Goal: Find contact information: Find contact information

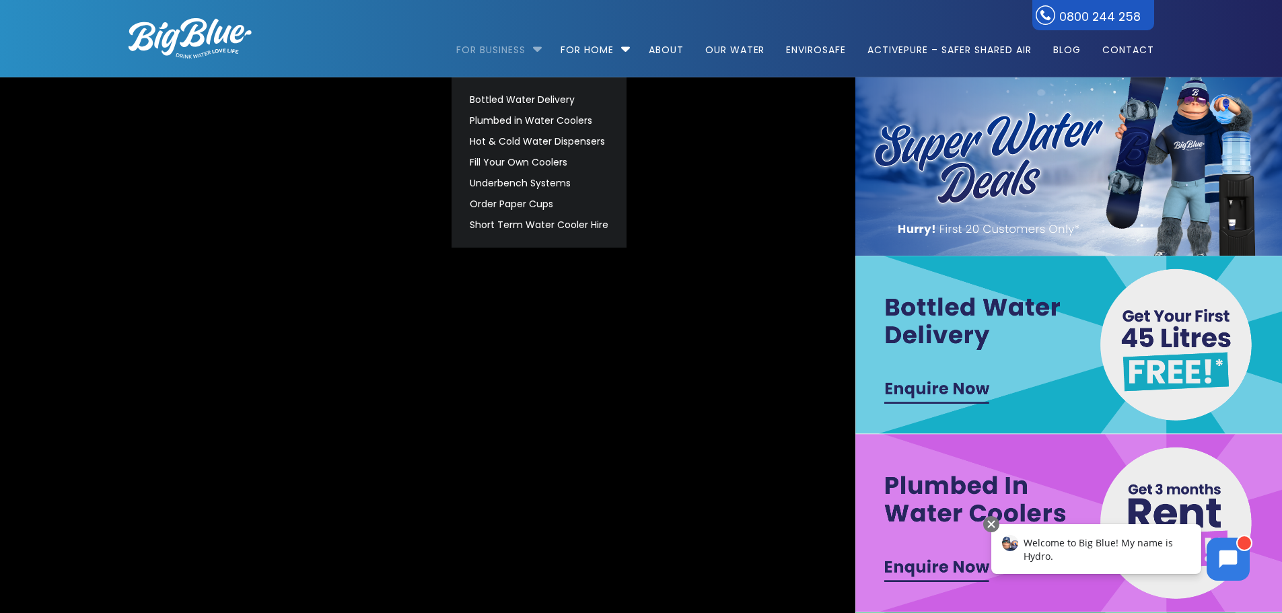
click at [528, 46] on link "For Business" at bounding box center [495, 43] width 79 height 87
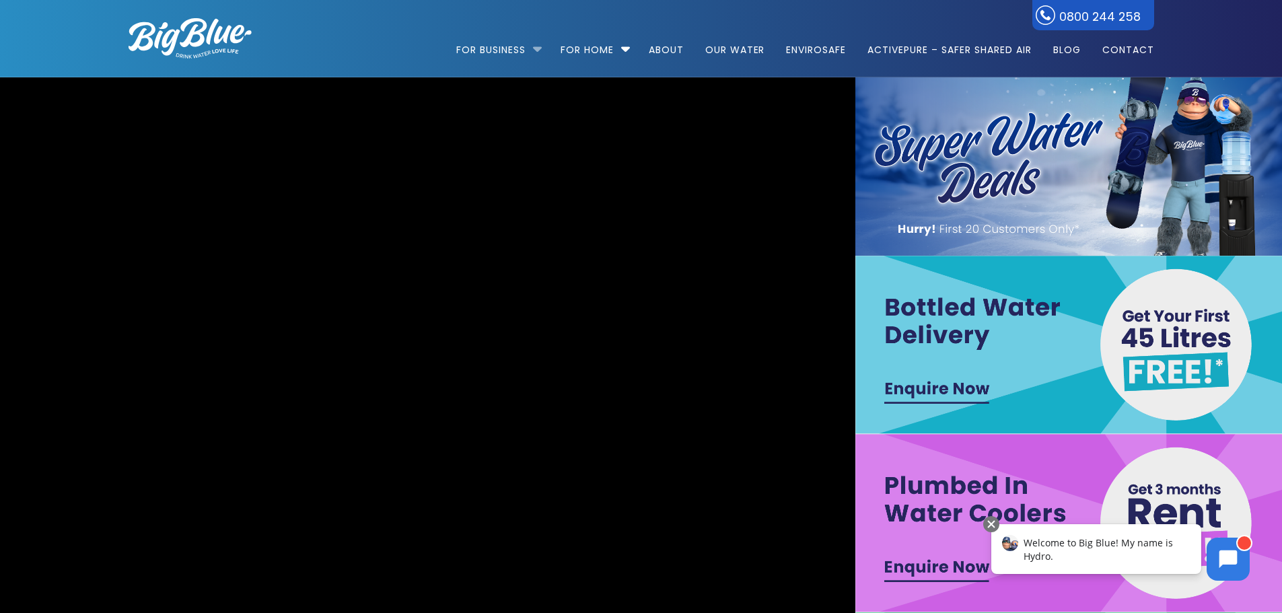
click at [535, 49] on li "For Business Bottled Water Delivery Plumbed in Water Coolers Hot & Cold Water D…" at bounding box center [502, 43] width 92 height 77
click at [1134, 50] on link "Contact" at bounding box center [1123, 43] width 61 height 87
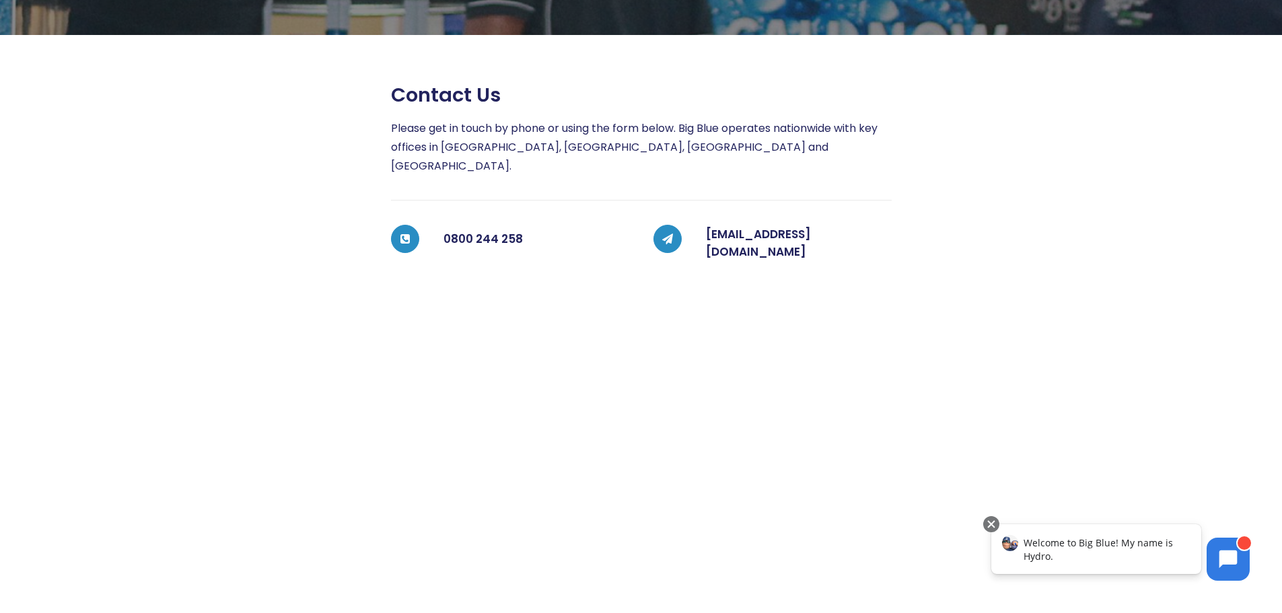
scroll to position [202, 0]
